Goal: Obtain resource: Download file/media

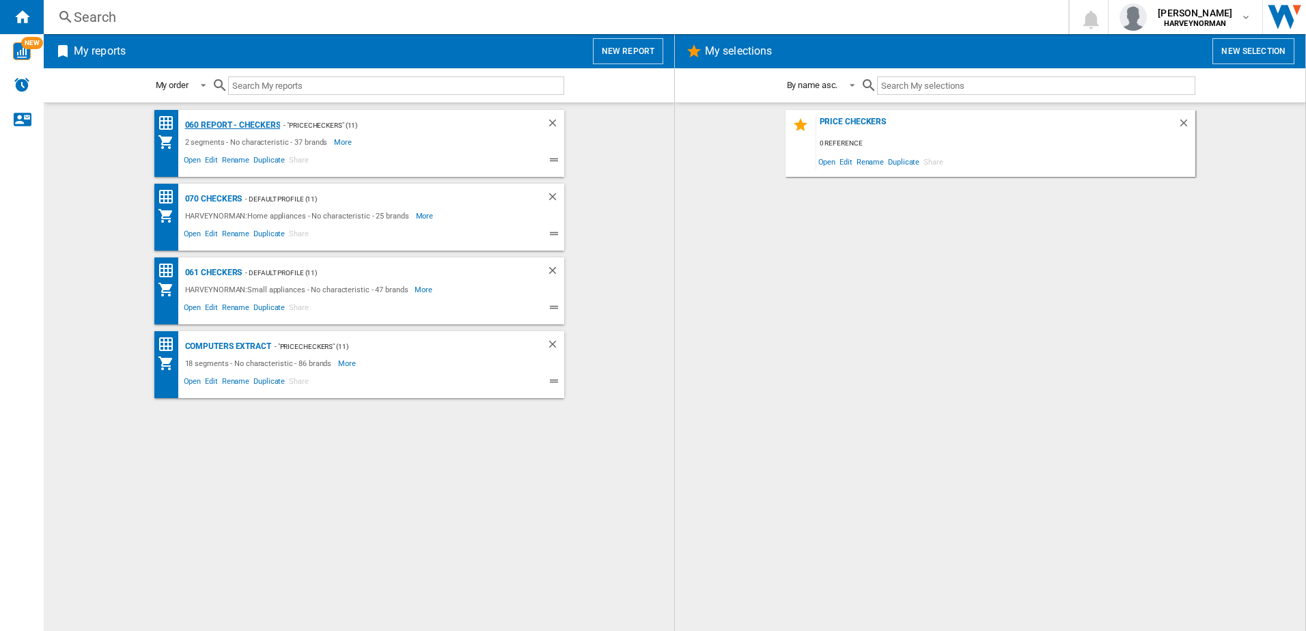
click at [219, 125] on div "060 report - Checkers" at bounding box center [231, 125] width 99 height 17
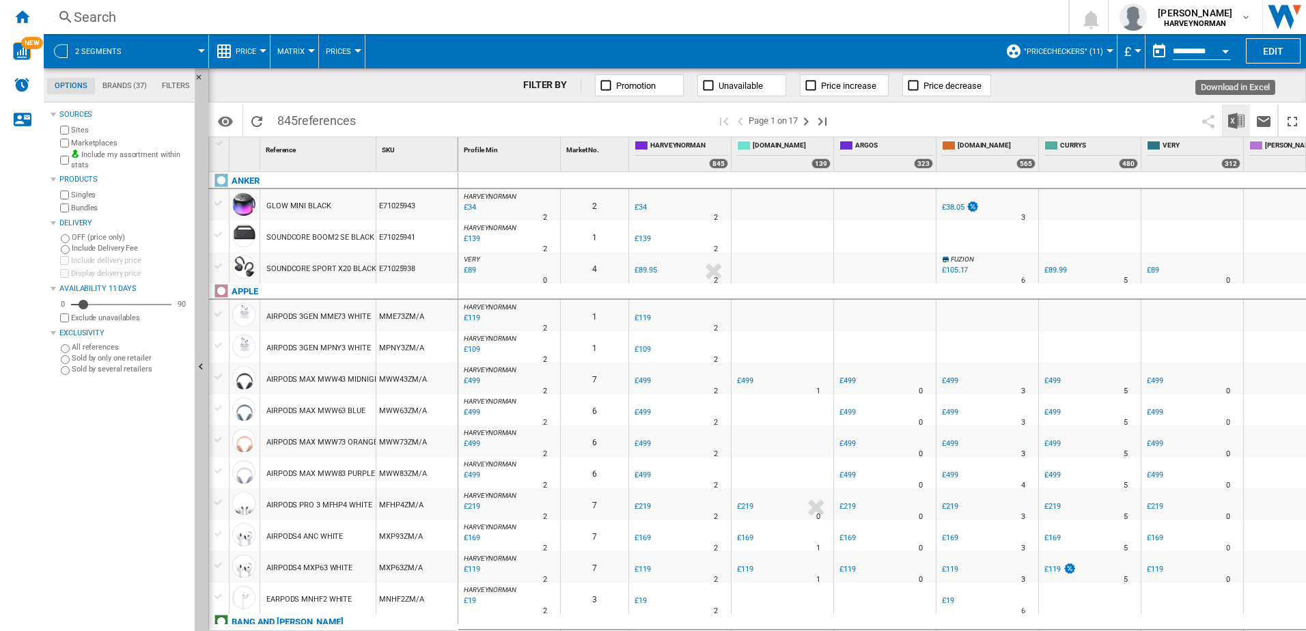
click at [1236, 125] on img "Download in Excel" at bounding box center [1236, 121] width 16 height 16
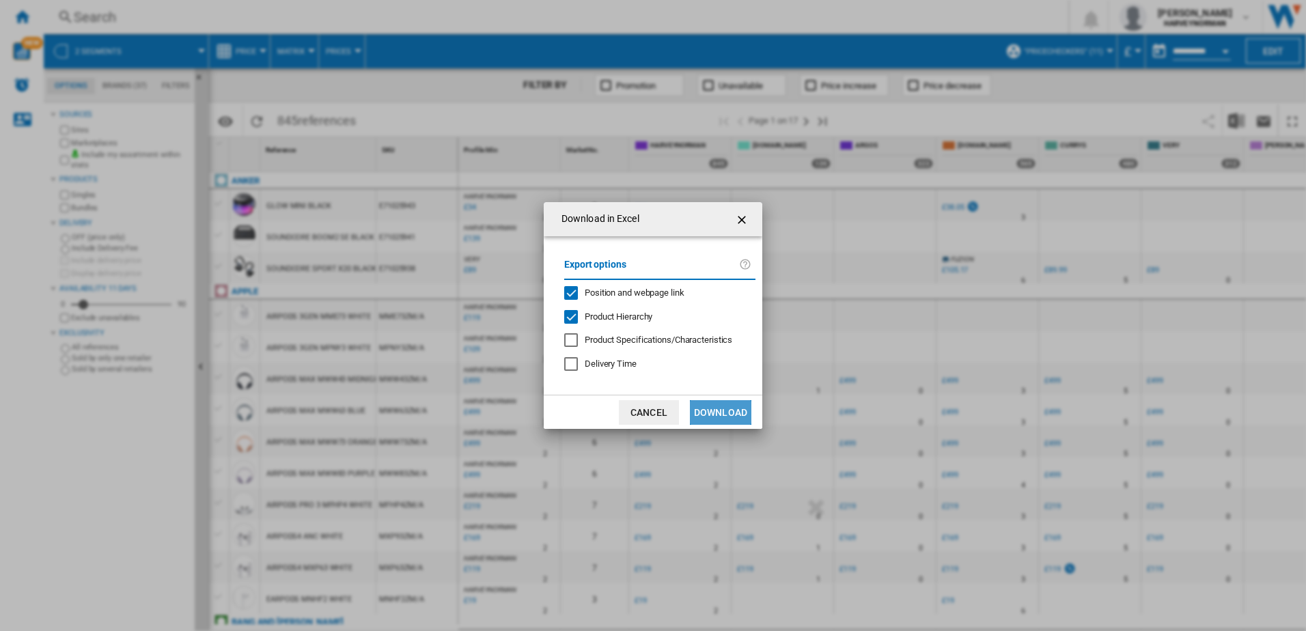
click at [738, 412] on button "Download" at bounding box center [720, 412] width 61 height 25
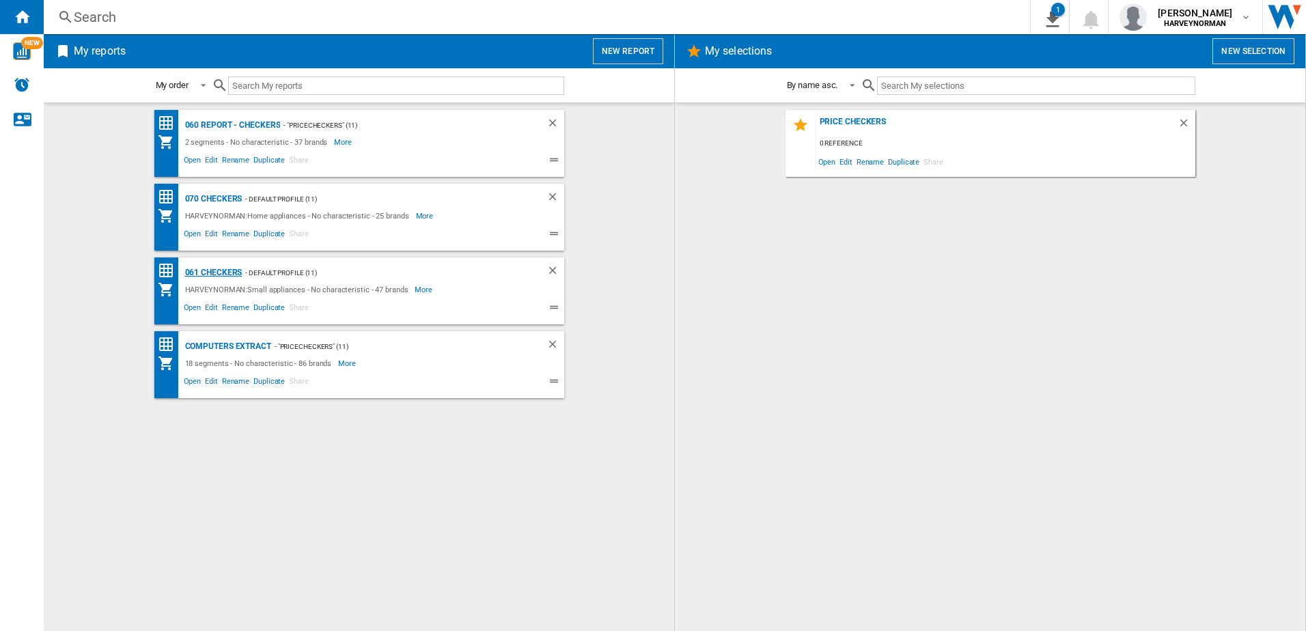
click at [225, 274] on div "061 Checkers" at bounding box center [212, 272] width 61 height 17
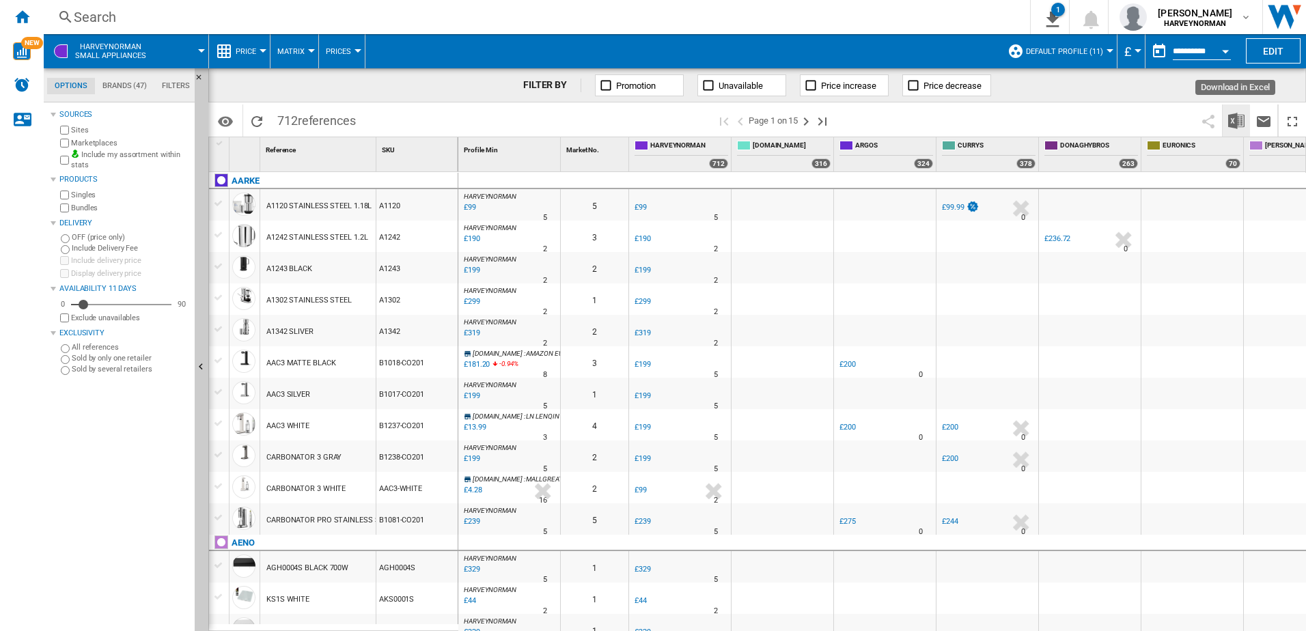
click at [1239, 123] on img "Download in Excel" at bounding box center [1236, 121] width 16 height 16
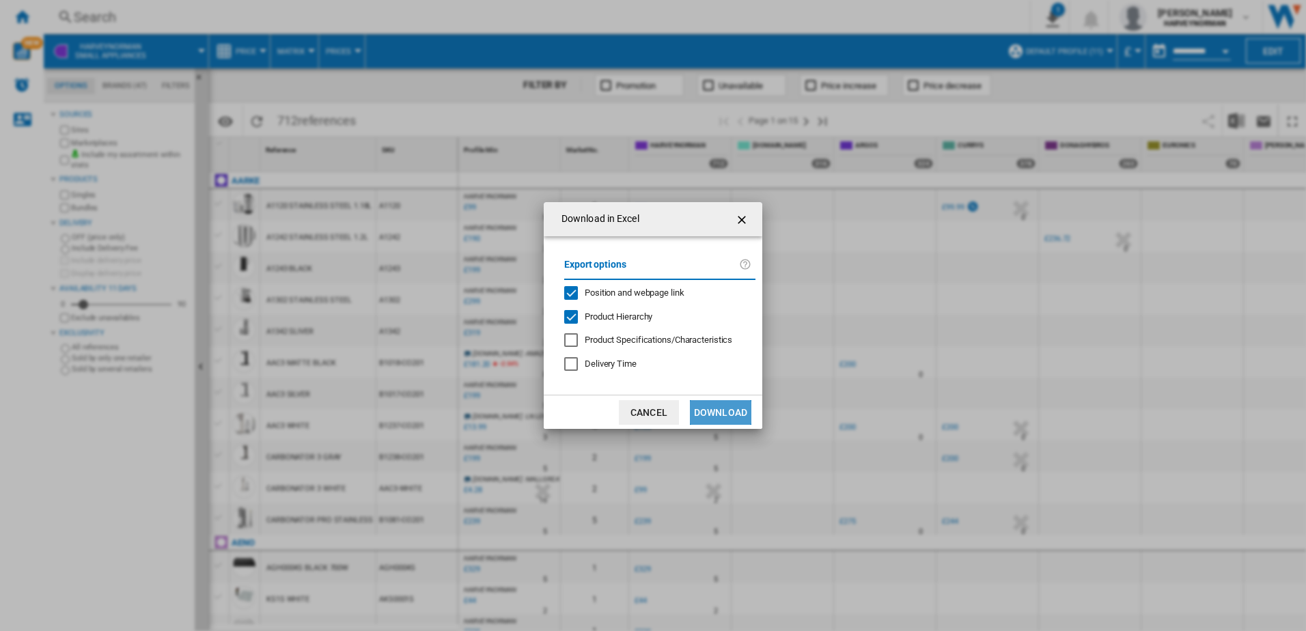
click at [733, 410] on button "Download" at bounding box center [720, 412] width 61 height 25
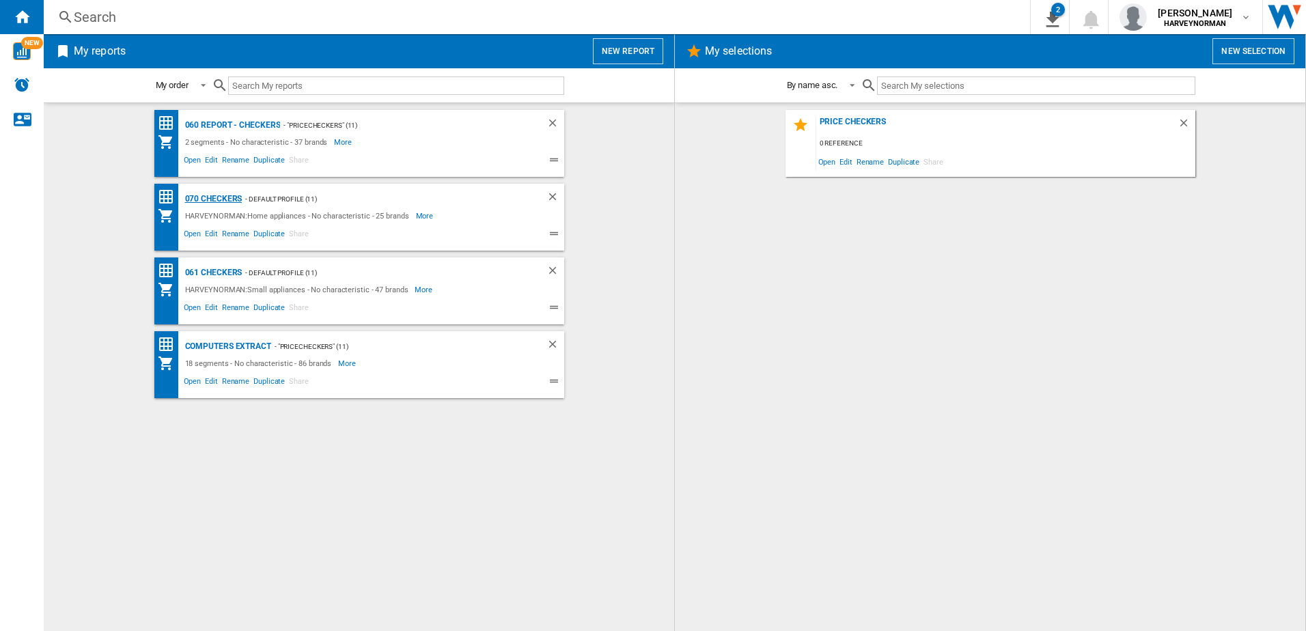
click at [223, 198] on div "070 Checkers" at bounding box center [212, 199] width 61 height 17
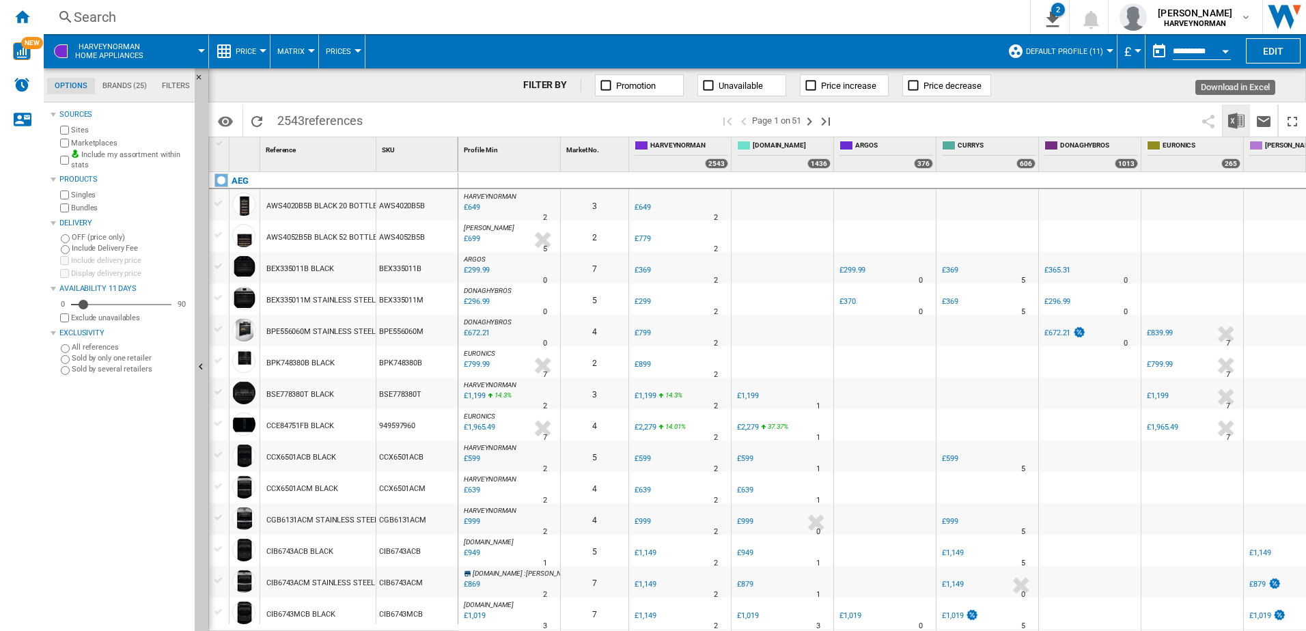
click at [1237, 120] on img "Download in Excel" at bounding box center [1236, 121] width 16 height 16
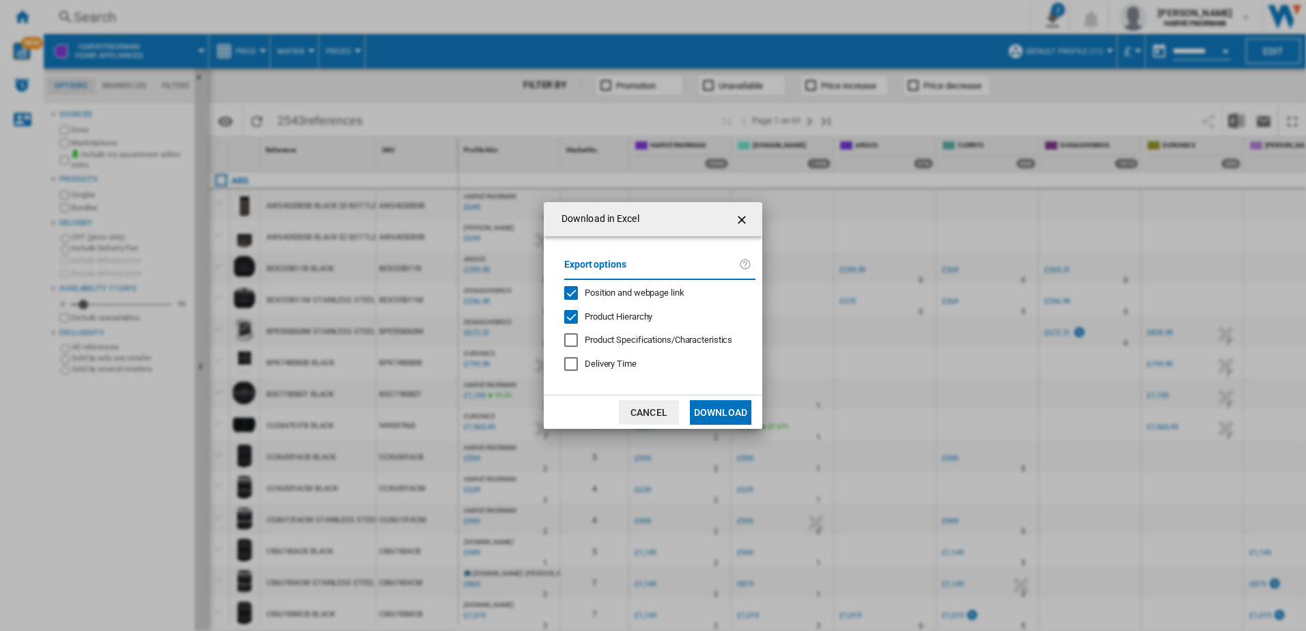
click at [734, 413] on button "Download" at bounding box center [720, 412] width 61 height 25
